Goal: Transaction & Acquisition: Purchase product/service

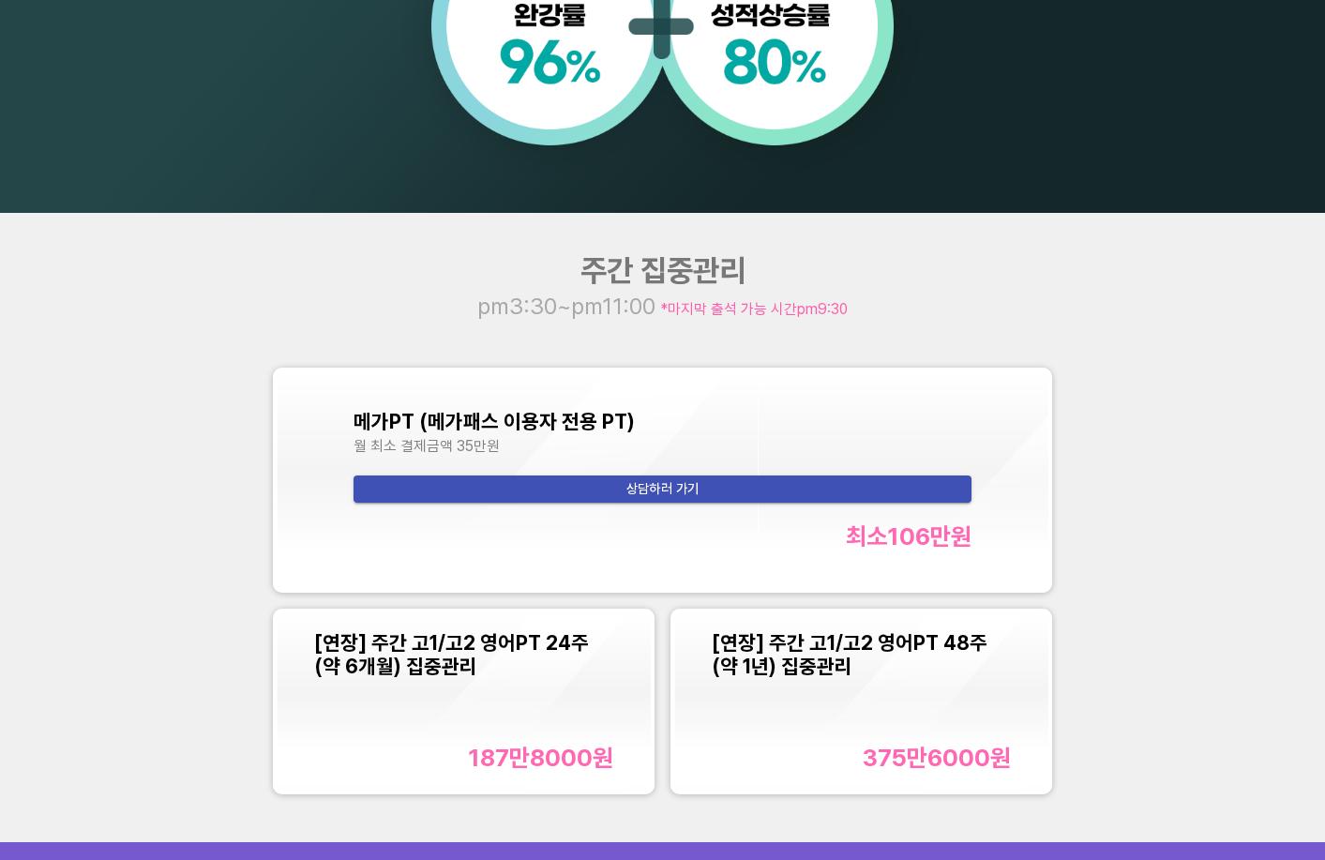
scroll to position [1782, 0]
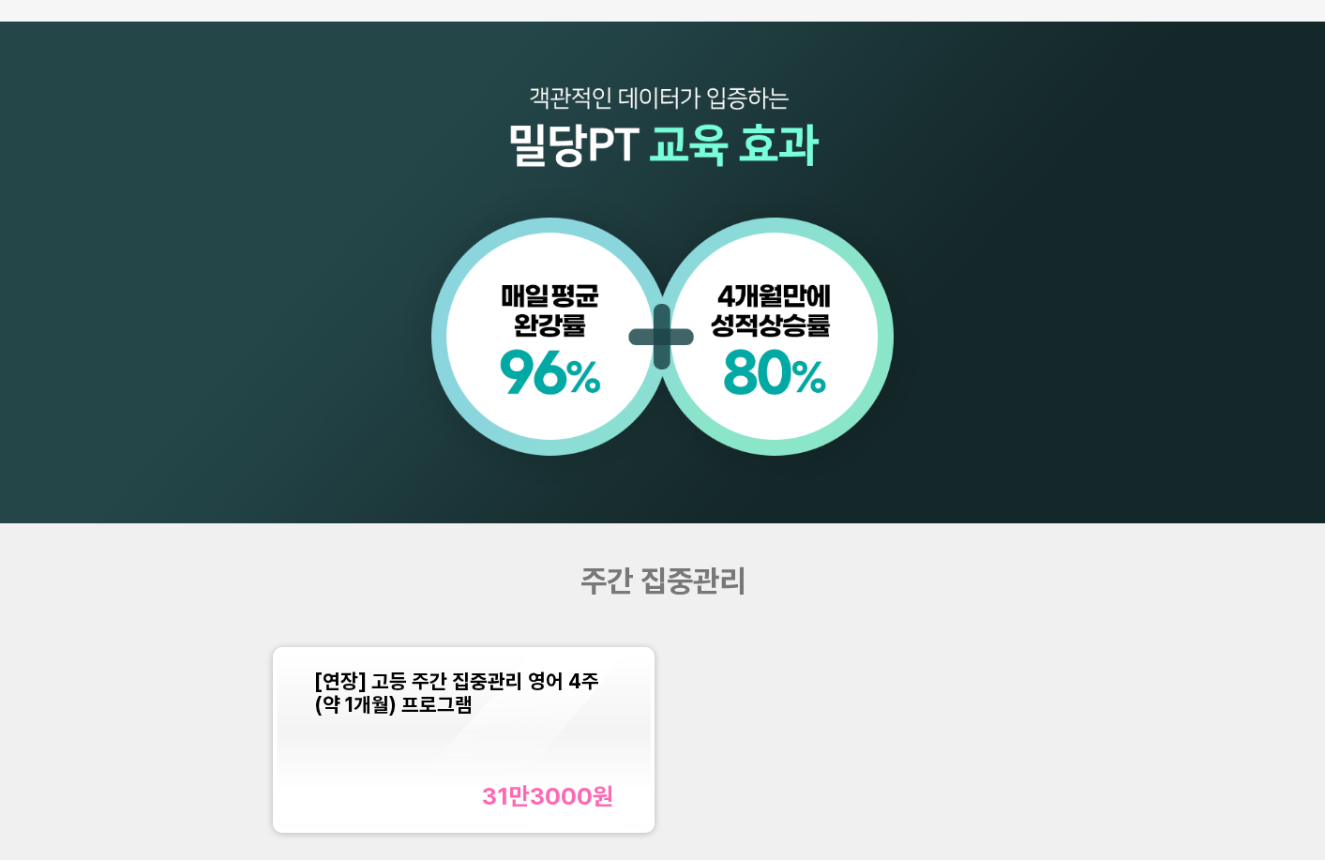
scroll to position [1688, 0]
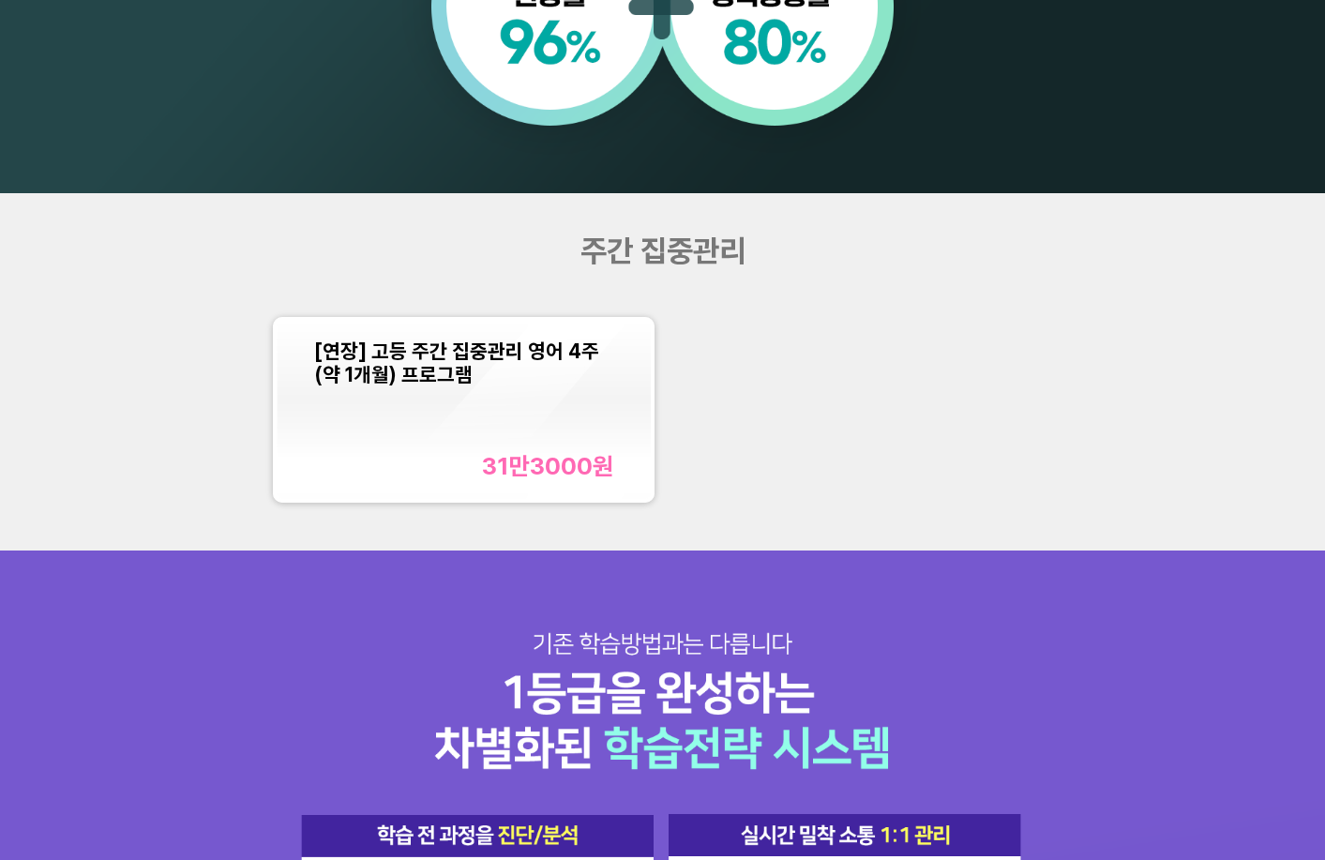
scroll to position [1876, 0]
